Goal: Information Seeking & Learning: Compare options

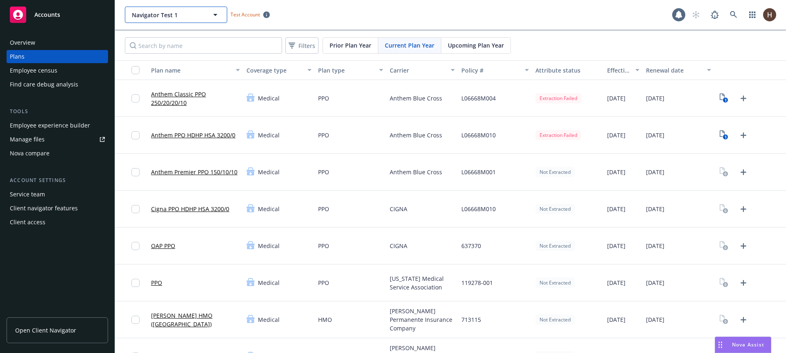
click at [163, 17] on span "Navigator Test 1" at bounding box center [167, 15] width 71 height 9
type input "altana"
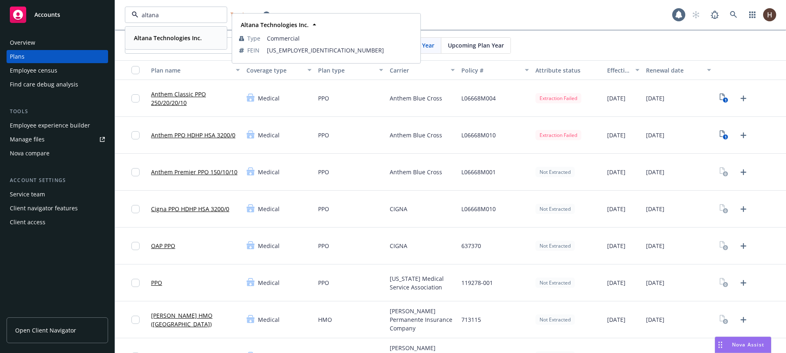
click at [168, 41] on strong "Altana Technologies Inc." at bounding box center [168, 38] width 68 height 8
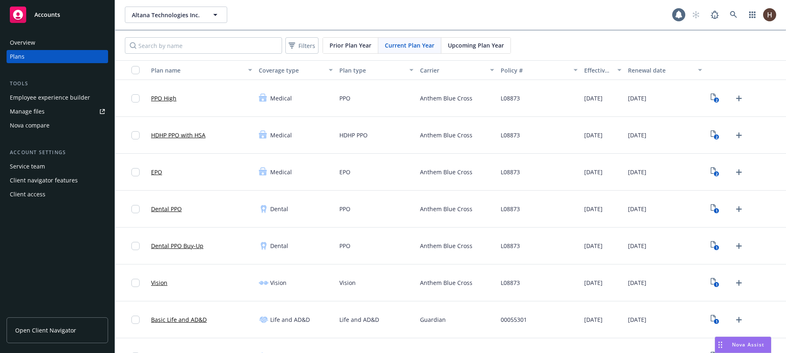
click at [49, 120] on div "Nova compare" at bounding box center [57, 125] width 95 height 13
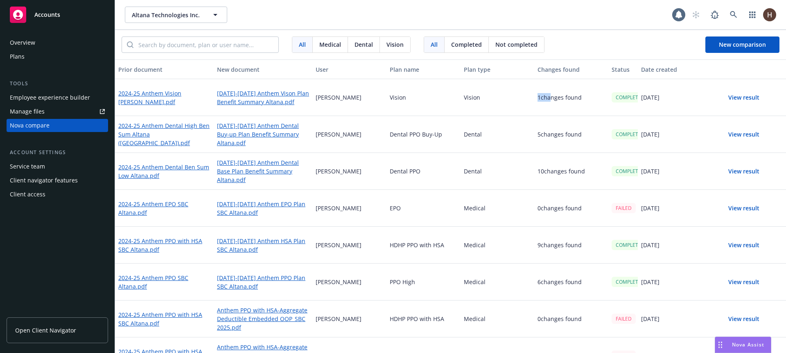
drag, startPoint x: 528, startPoint y: 97, endPoint x: 544, endPoint y: 98, distance: 16.0
click at [544, 98] on div "2024-25 Anthem Vision [PERSON_NAME].pdf [DATE]-[DATE] Anthem Vison Plan Benefit…" at bounding box center [450, 97] width 671 height 37
click at [547, 99] on p "1 changes found" at bounding box center [560, 96] width 44 height 9
click at [551, 102] on div "1 changes found" at bounding box center [571, 95] width 74 height 37
click at [552, 106] on div "1 changes found" at bounding box center [571, 95] width 74 height 37
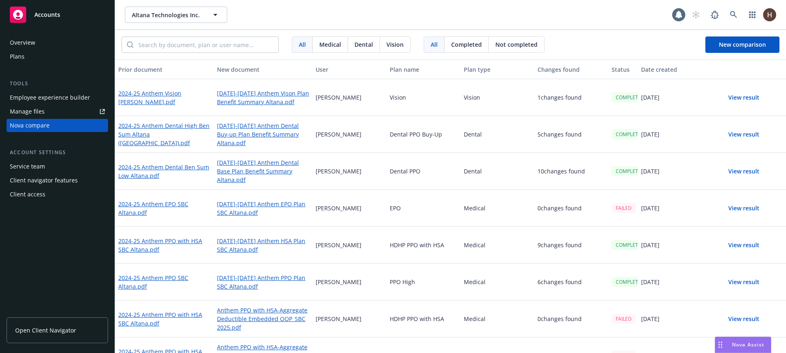
drag, startPoint x: 554, startPoint y: 101, endPoint x: 558, endPoint y: 102, distance: 5.1
click at [558, 102] on div "1 changes found" at bounding box center [571, 97] width 74 height 37
click at [741, 206] on button "View result" at bounding box center [743, 208] width 57 height 16
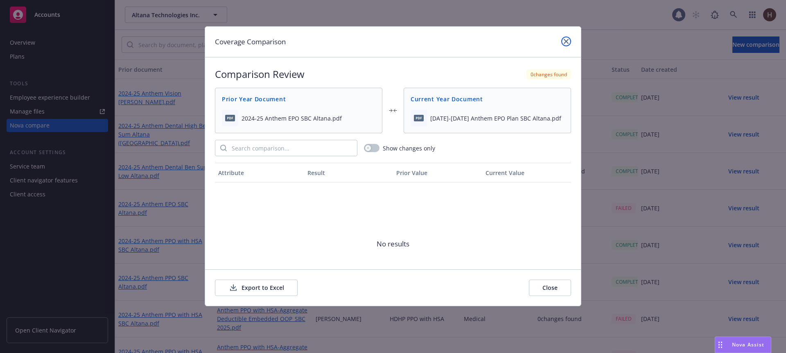
click at [569, 37] on link "close" at bounding box center [566, 41] width 10 height 10
